Goal: Find specific page/section: Find specific page/section

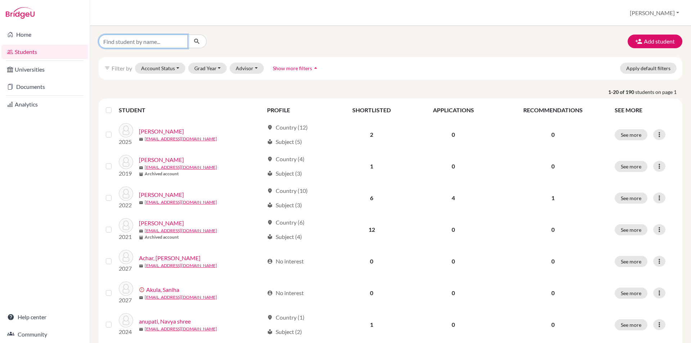
click at [140, 41] on input "Find student by name..." at bounding box center [143, 42] width 89 height 14
click at [229, 32] on div "Add student filter_list Filter by Account Status Active accounts Archived accou…" at bounding box center [390, 184] width 601 height 317
click at [111, 42] on input "Find student by name..." at bounding box center [143, 42] width 89 height 14
type input "[PERSON_NAME]"
click button "submit" at bounding box center [197, 42] width 19 height 14
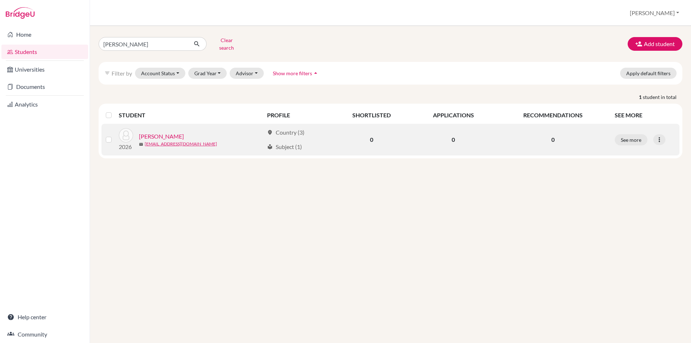
click at [184, 132] on link "[PERSON_NAME]" at bounding box center [161, 136] width 45 height 9
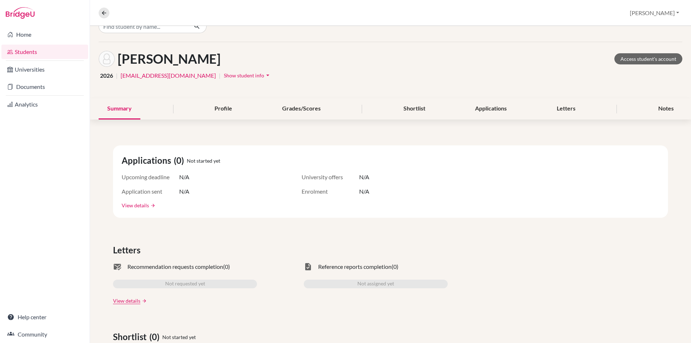
scroll to position [2, 0]
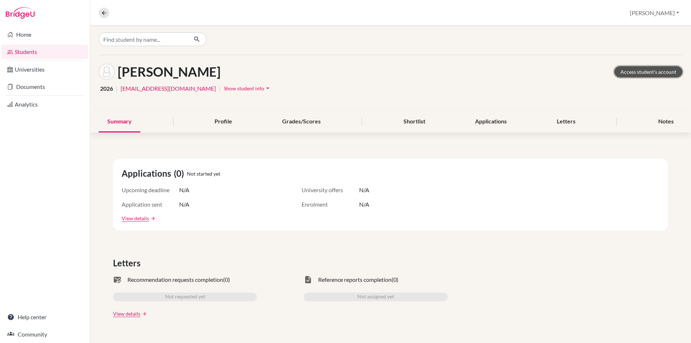
click at [645, 73] on link "Access student's account" at bounding box center [649, 71] width 68 height 11
